Goal: Navigation & Orientation: Find specific page/section

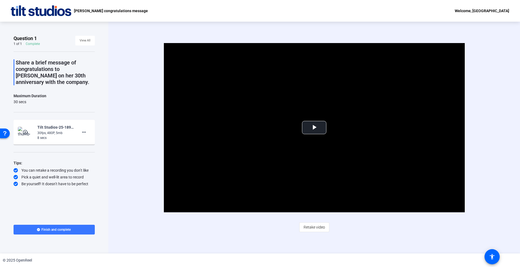
click at [500, 11] on div "Welcome, [GEOGRAPHIC_DATA]" at bounding box center [482, 11] width 54 height 7
click at [481, 11] on div at bounding box center [260, 133] width 520 height 267
click at [47, 13] on img at bounding box center [41, 10] width 60 height 11
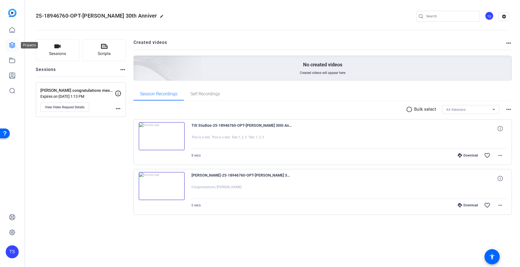
click at [12, 43] on icon at bounding box center [12, 45] width 7 height 7
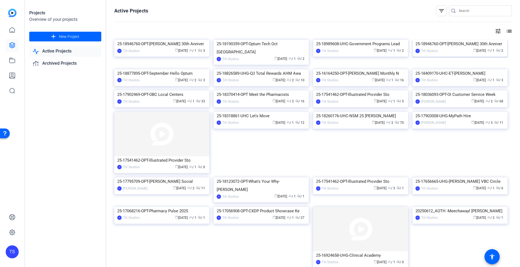
click at [445, 40] on img at bounding box center [460, 40] width 95 height 0
